Goal: Information Seeking & Learning: Learn about a topic

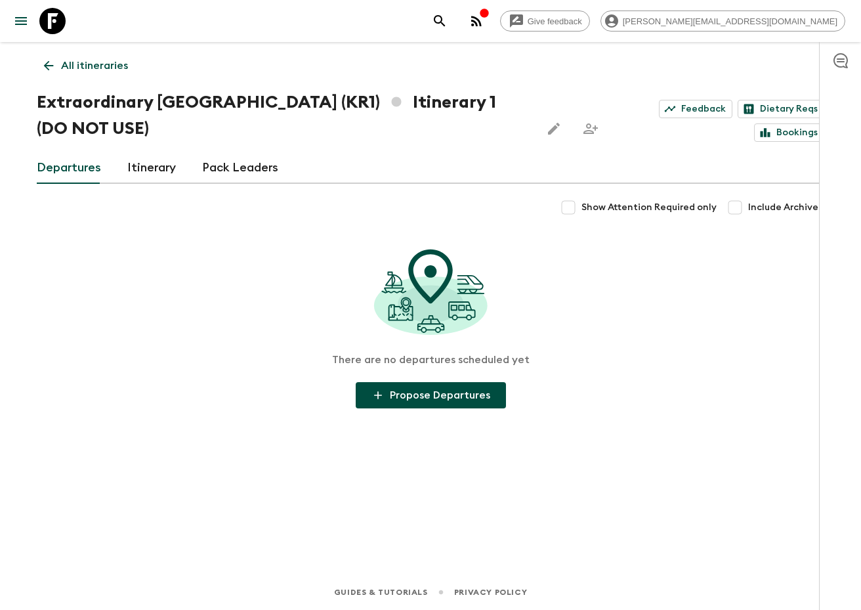
click at [59, 63] on link "All itineraries" at bounding box center [86, 66] width 98 height 26
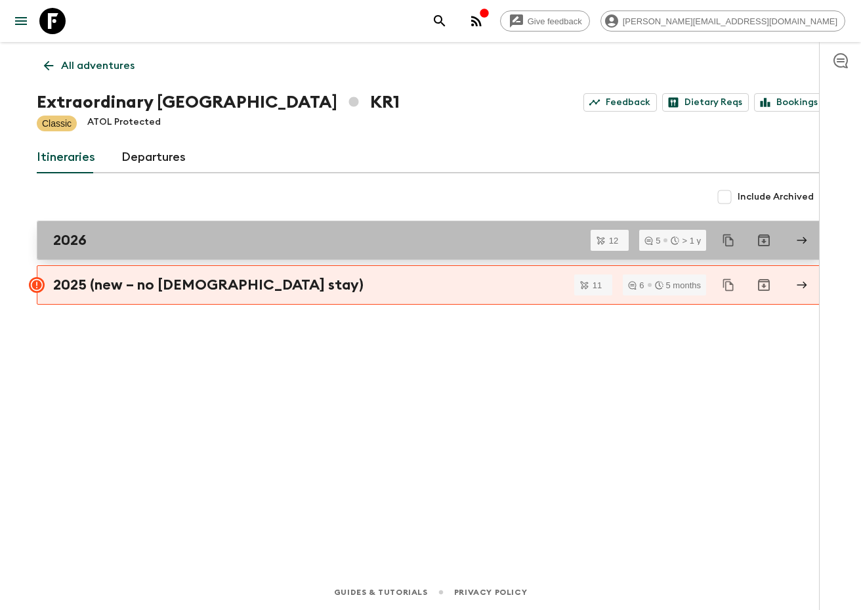
click at [60, 237] on h2 "2026" at bounding box center [69, 240] width 33 height 17
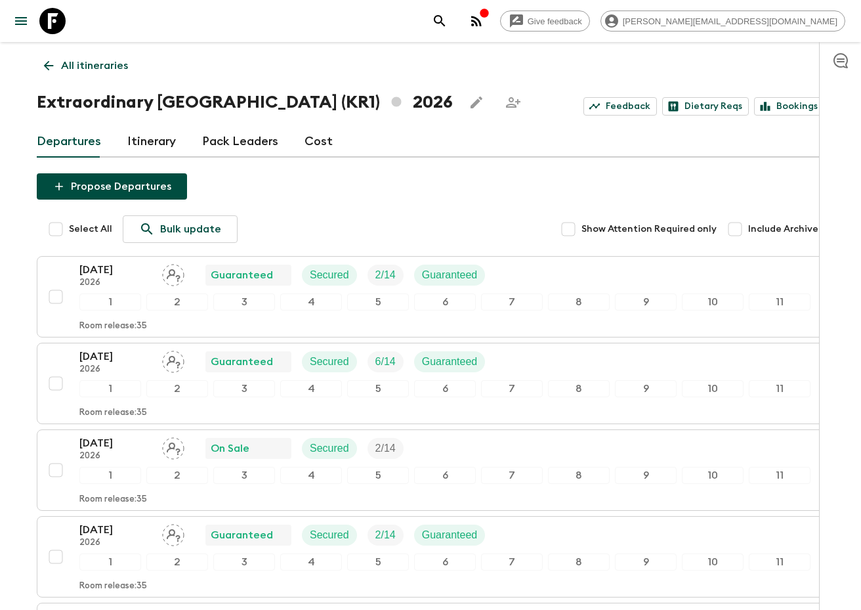
click at [53, 68] on icon at bounding box center [48, 65] width 14 height 14
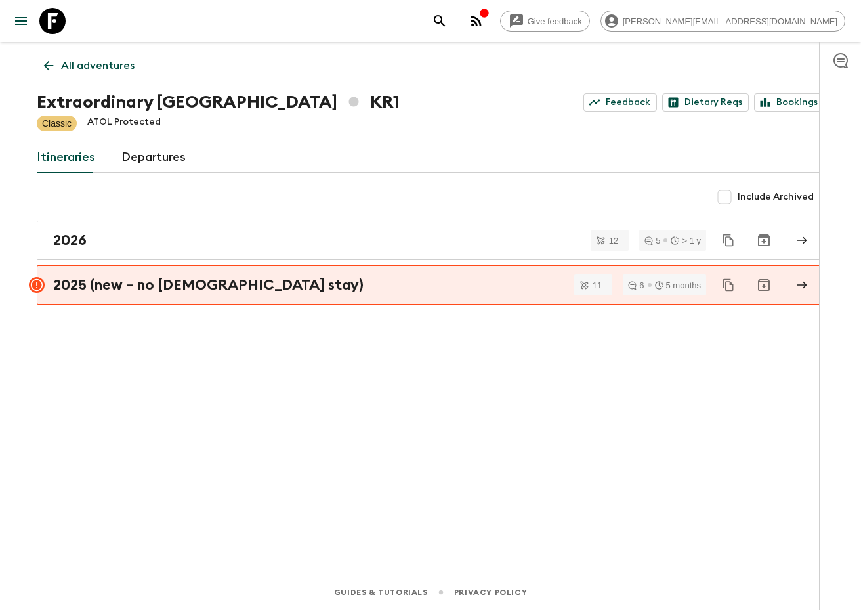
click at [79, 60] on p "All adventures" at bounding box center [98, 66] width 74 height 16
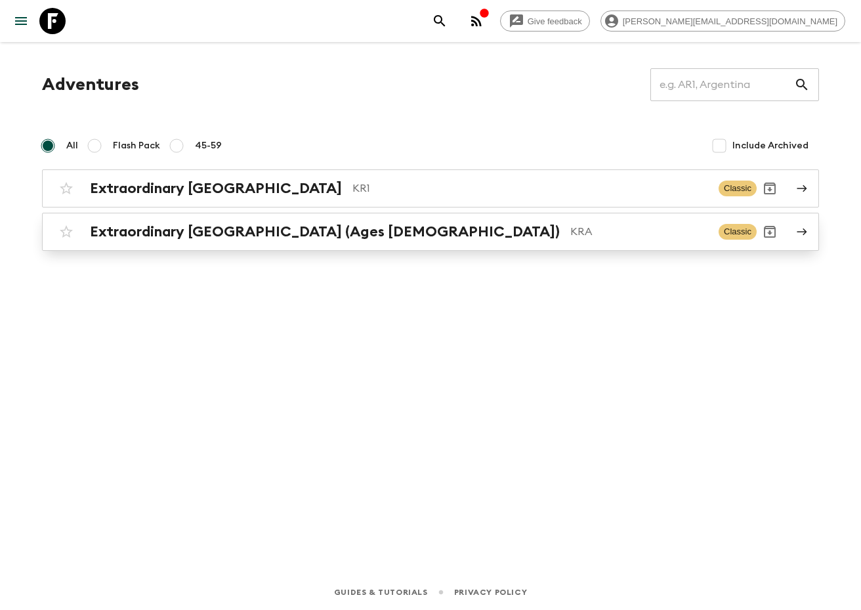
click at [314, 232] on h2 "Extraordinary [GEOGRAPHIC_DATA] (Ages [DEMOGRAPHIC_DATA])" at bounding box center [325, 231] width 470 height 17
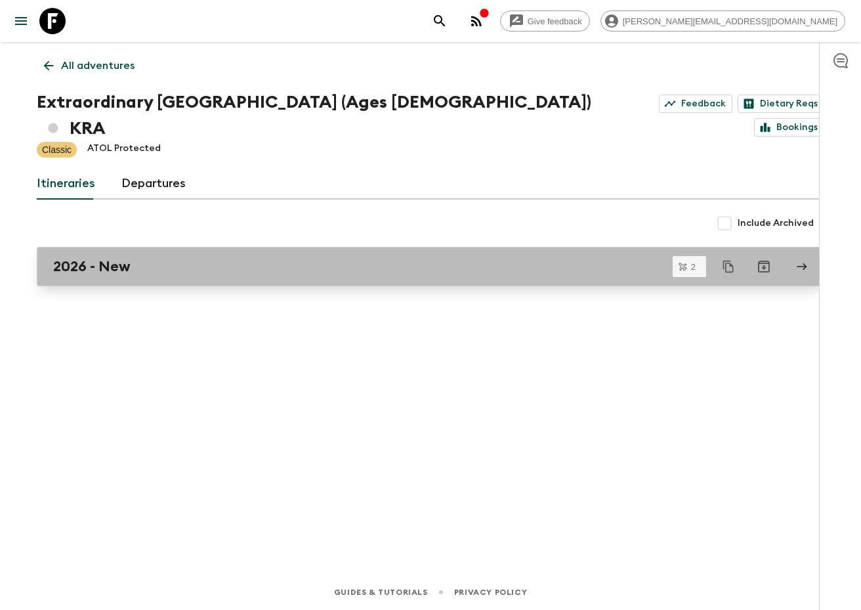
click at [209, 254] on link "2026 - New" at bounding box center [431, 266] width 788 height 39
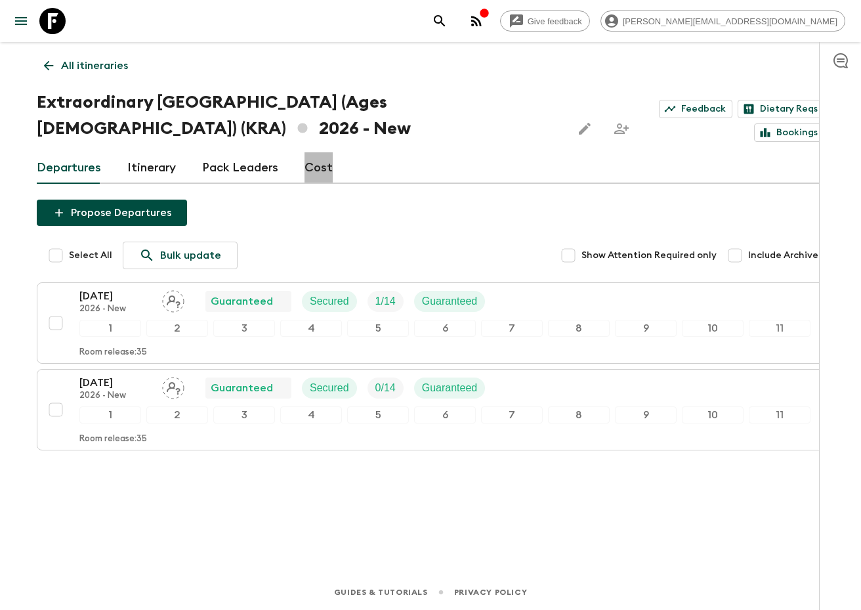
click at [322, 168] on link "Cost" at bounding box center [319, 168] width 28 height 32
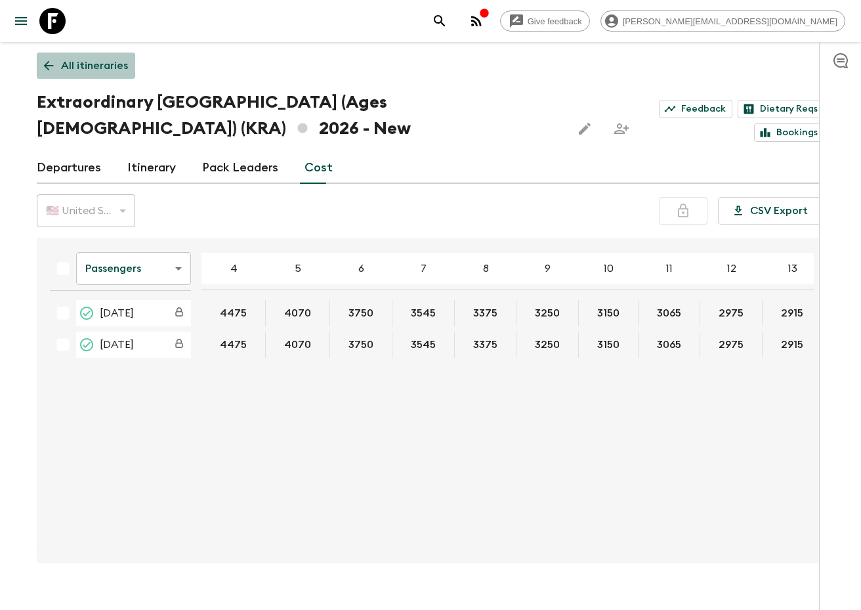
click at [47, 66] on icon at bounding box center [49, 66] width 10 height 10
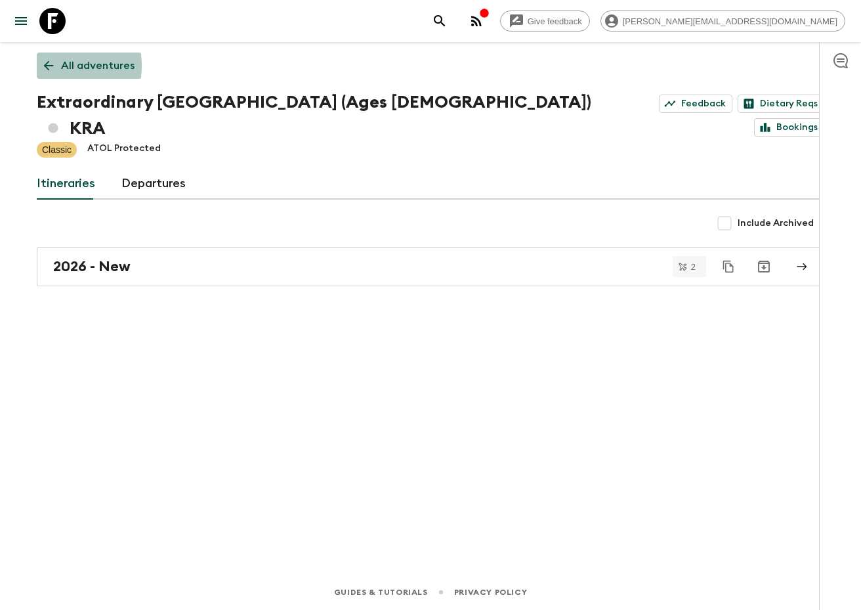
click at [47, 66] on icon at bounding box center [49, 66] width 10 height 10
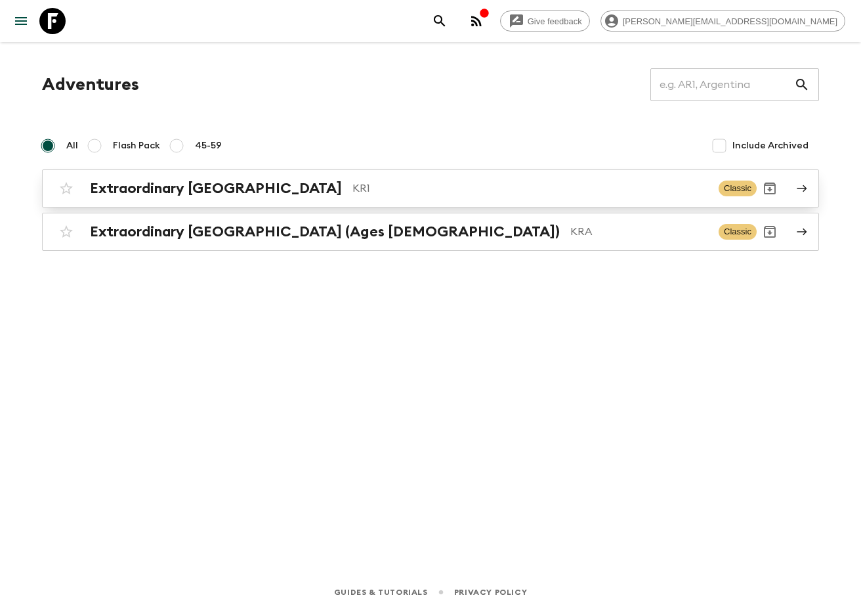
click at [272, 188] on h2 "Extraordinary [GEOGRAPHIC_DATA]" at bounding box center [216, 188] width 252 height 17
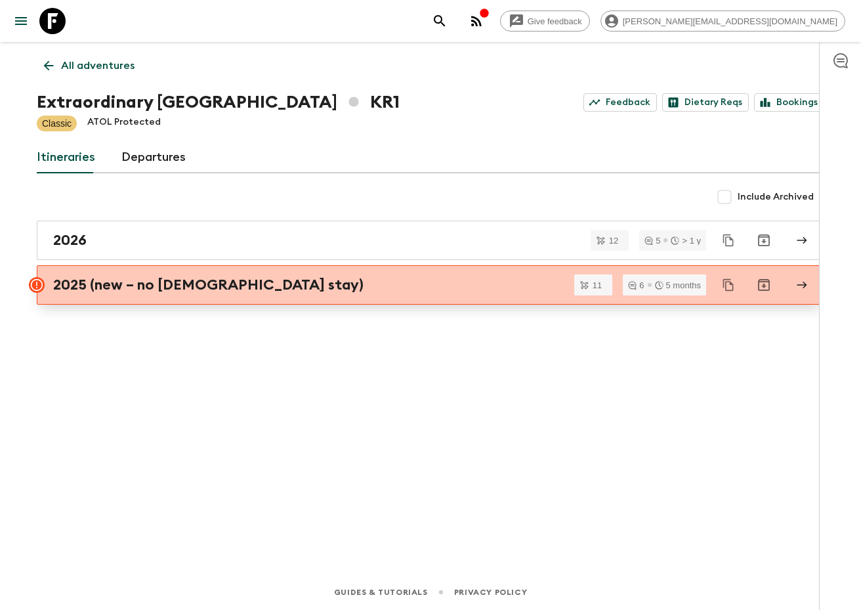
click at [290, 276] on div "2025 (new – no [DEMOGRAPHIC_DATA] stay)" at bounding box center [418, 284] width 730 height 17
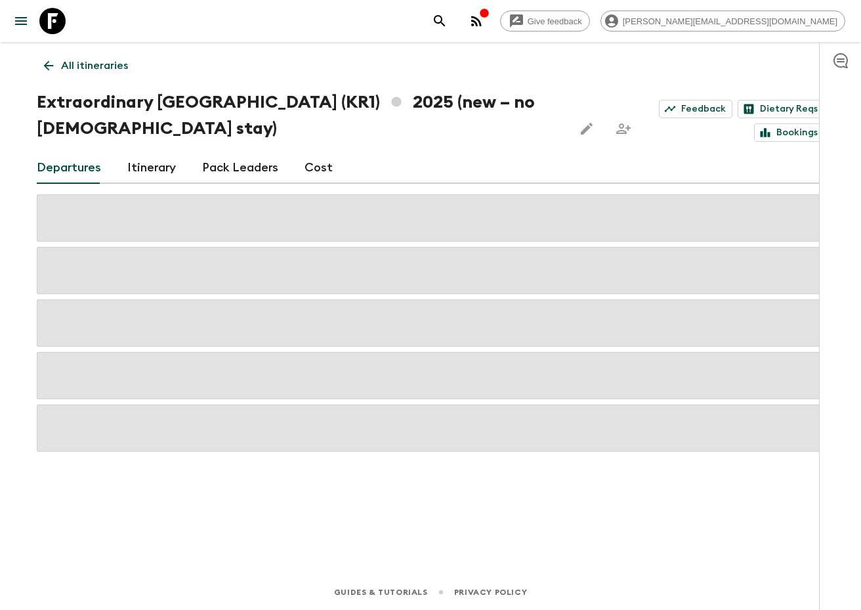
click at [318, 166] on link "Cost" at bounding box center [319, 168] width 28 height 32
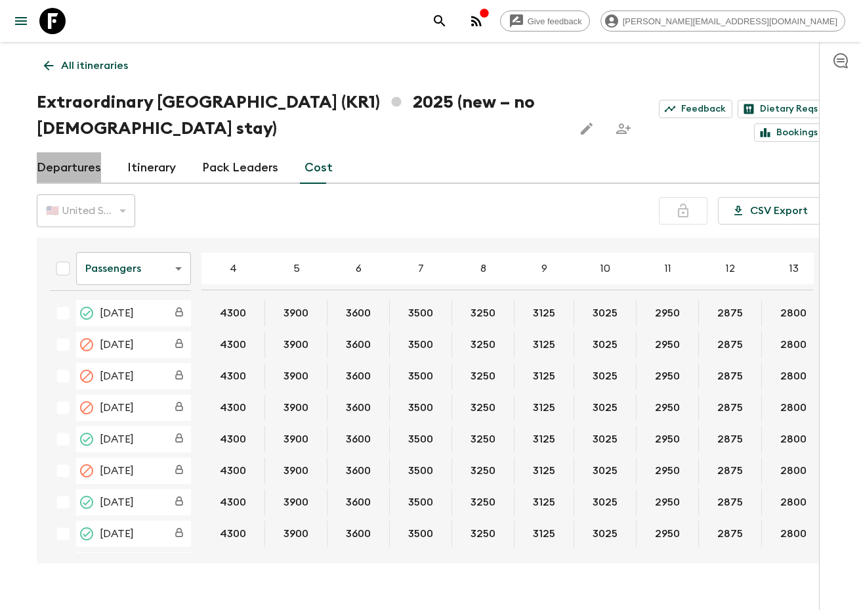
click at [69, 166] on link "Departures" at bounding box center [69, 168] width 64 height 32
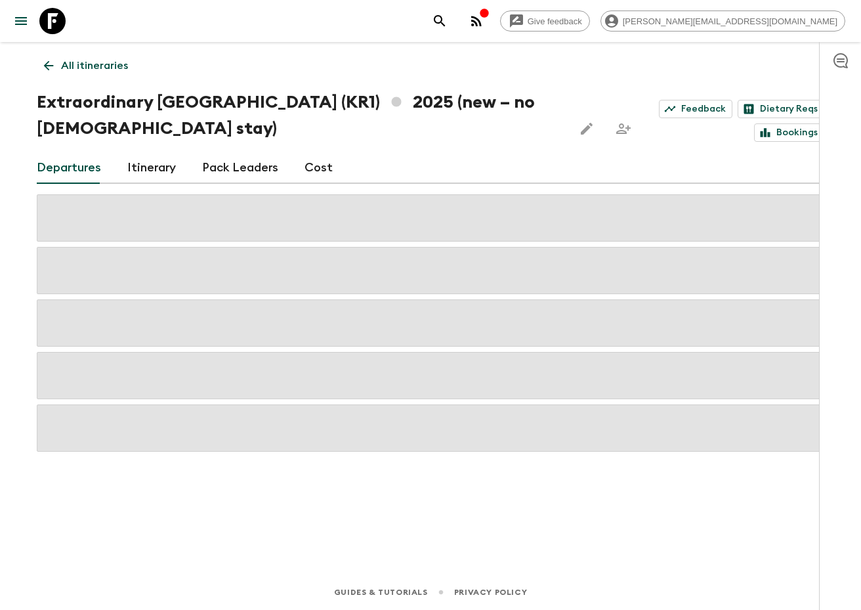
click at [45, 66] on icon at bounding box center [49, 66] width 10 height 10
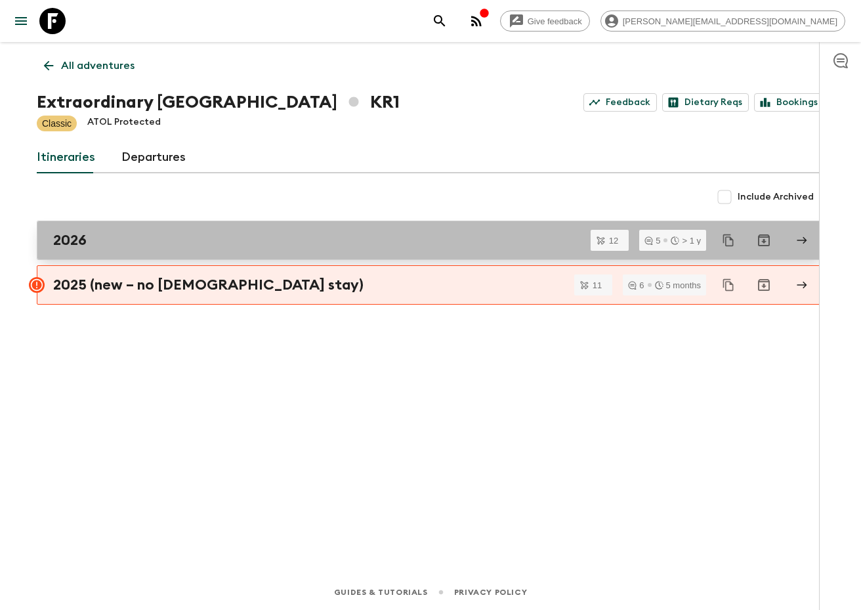
click at [364, 237] on div "2026" at bounding box center [418, 240] width 730 height 17
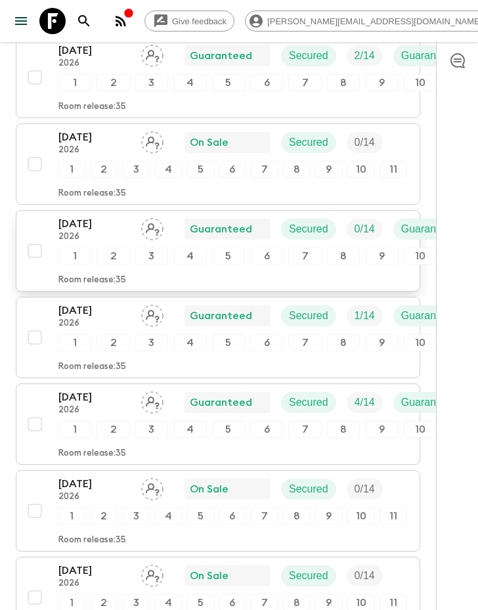
scroll to position [552, 0]
